Goal: Find specific page/section: Find specific page/section

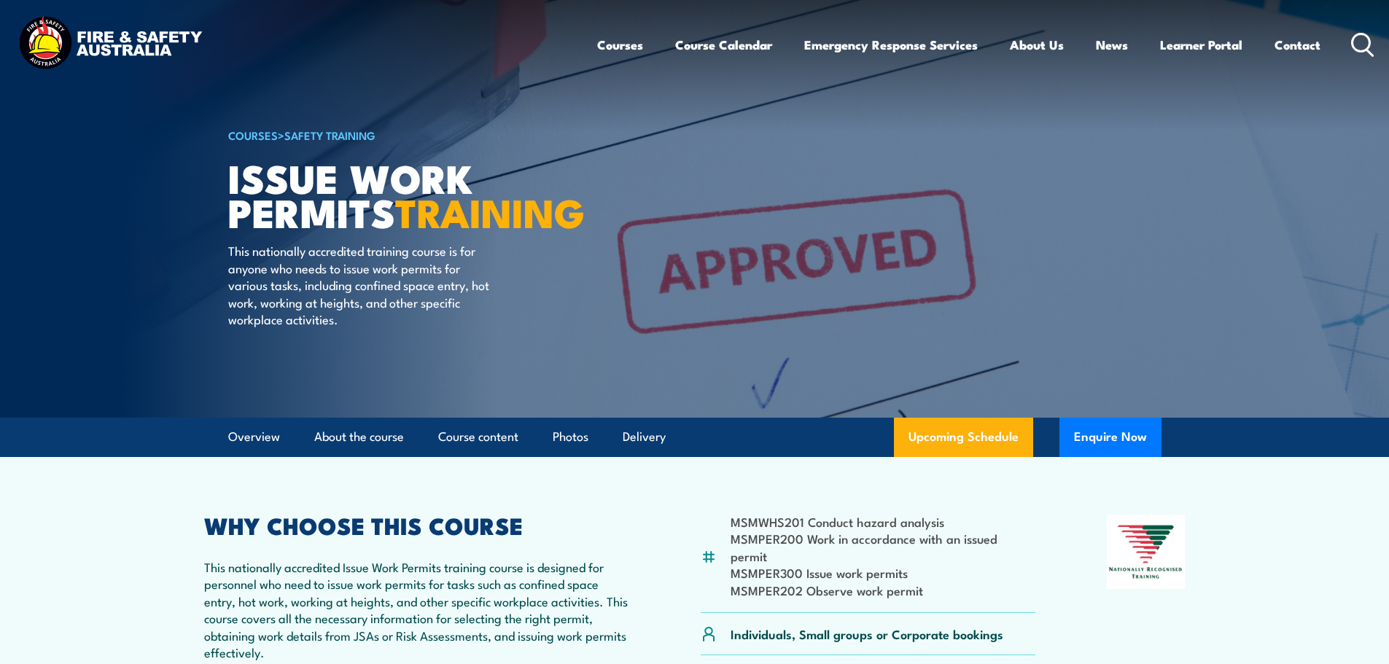
click at [1361, 42] on icon at bounding box center [1362, 45] width 23 height 24
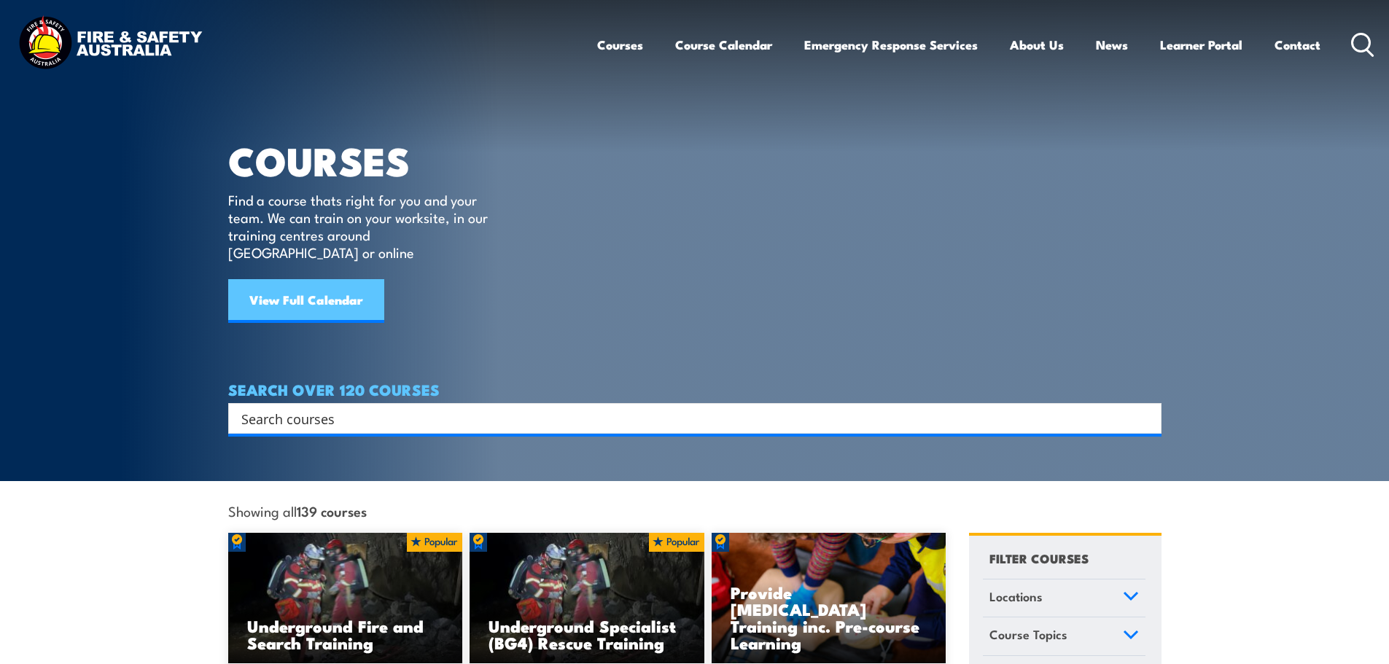
drag, startPoint x: 299, startPoint y: 403, endPoint x: 354, endPoint y: 292, distance: 123.6
click at [298, 408] on input "Search input" at bounding box center [685, 419] width 888 height 22
type input "work permit"
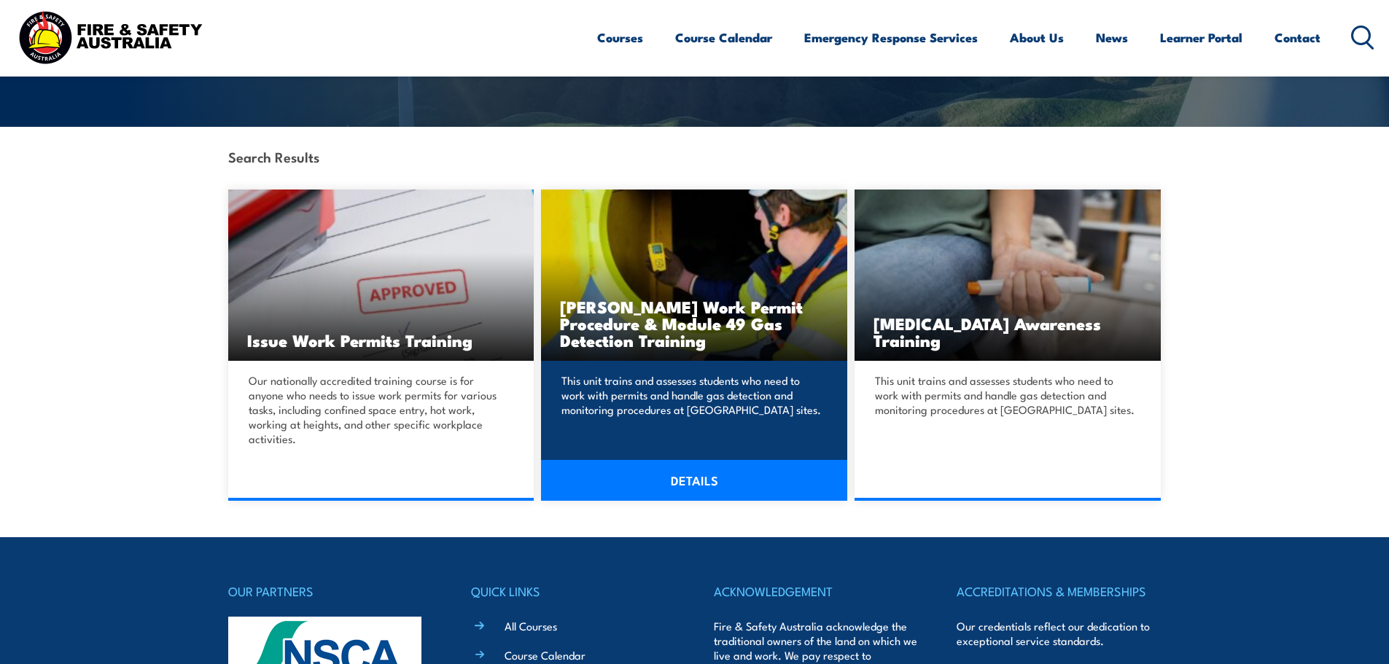
scroll to position [292, 0]
